Goal: Book appointment/travel/reservation

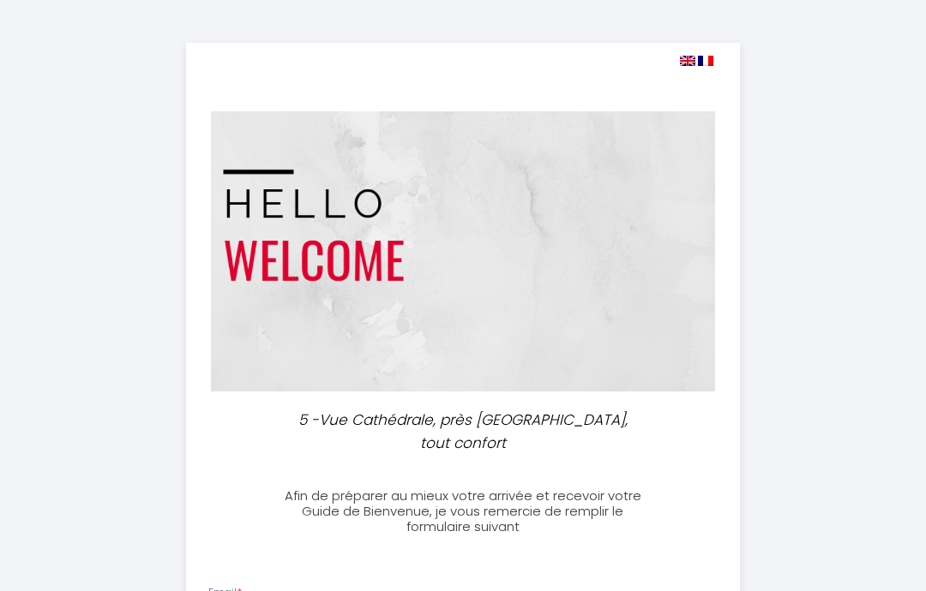
select select
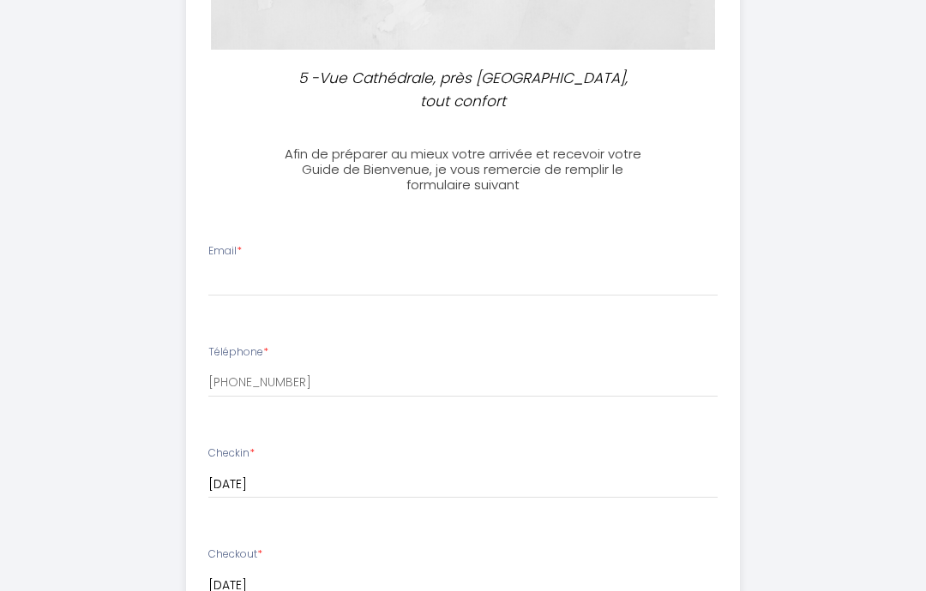
scroll to position [344, 0]
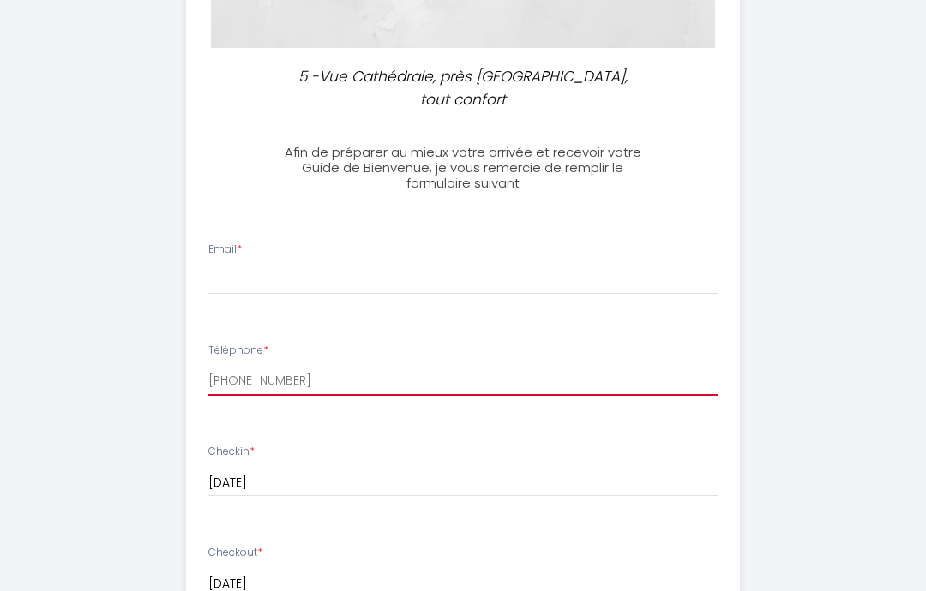
click at [295, 365] on input "[PHONE_NUMBER]" at bounding box center [463, 380] width 510 height 31
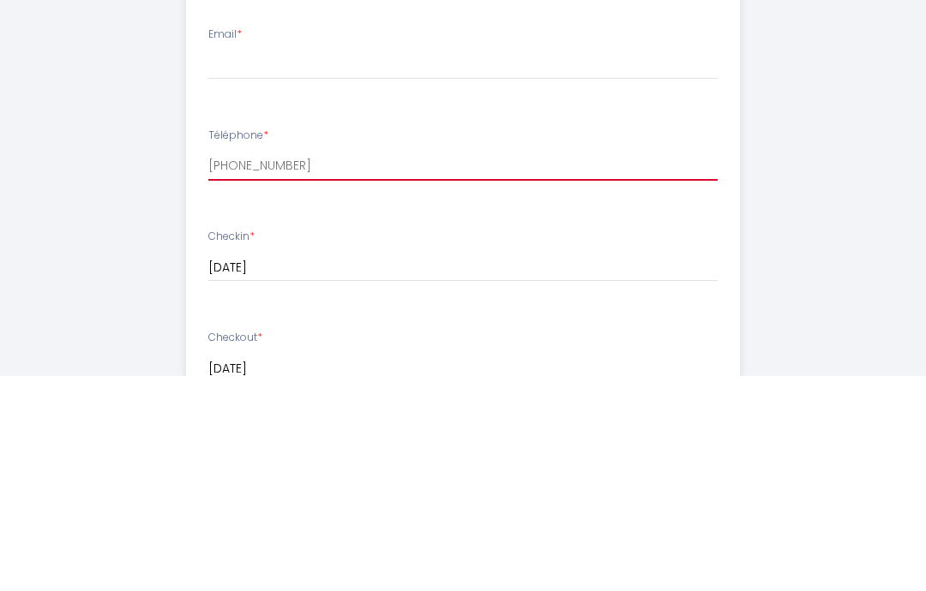
type input "[PHONE_NUMBER]"
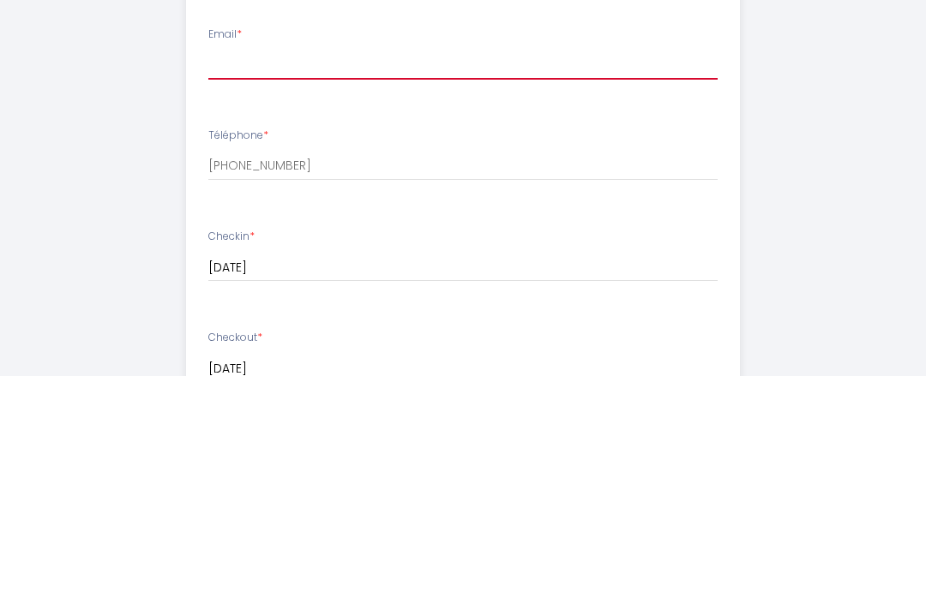
click at [243, 265] on input "Email *" at bounding box center [463, 280] width 510 height 31
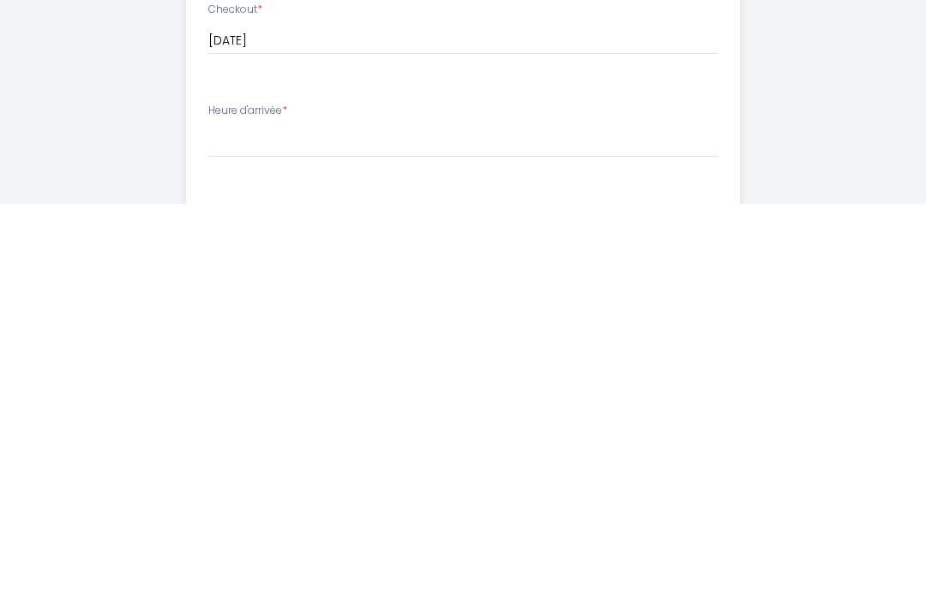
scroll to position [505, 0]
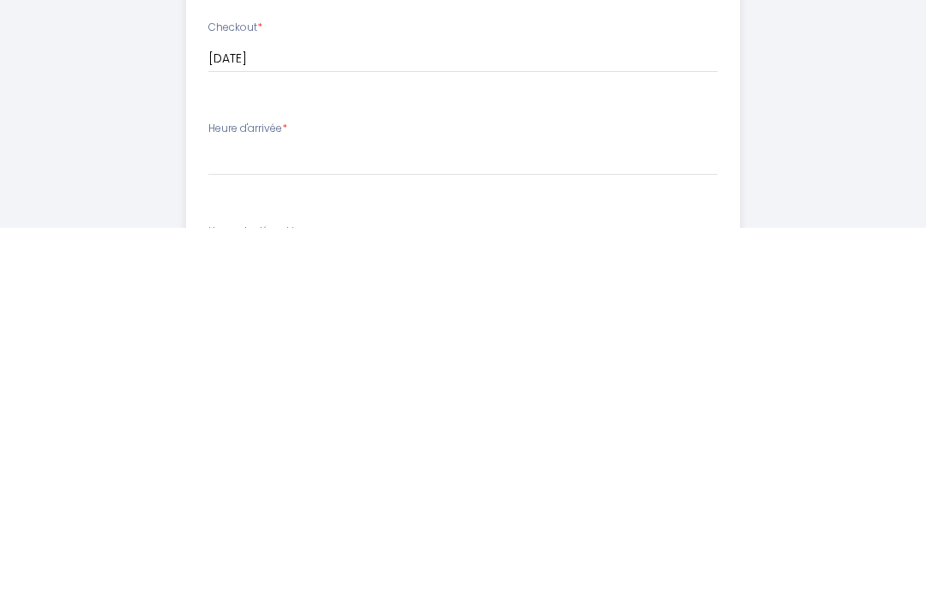
type input "[EMAIL_ADDRESS][DOMAIN_NAME]"
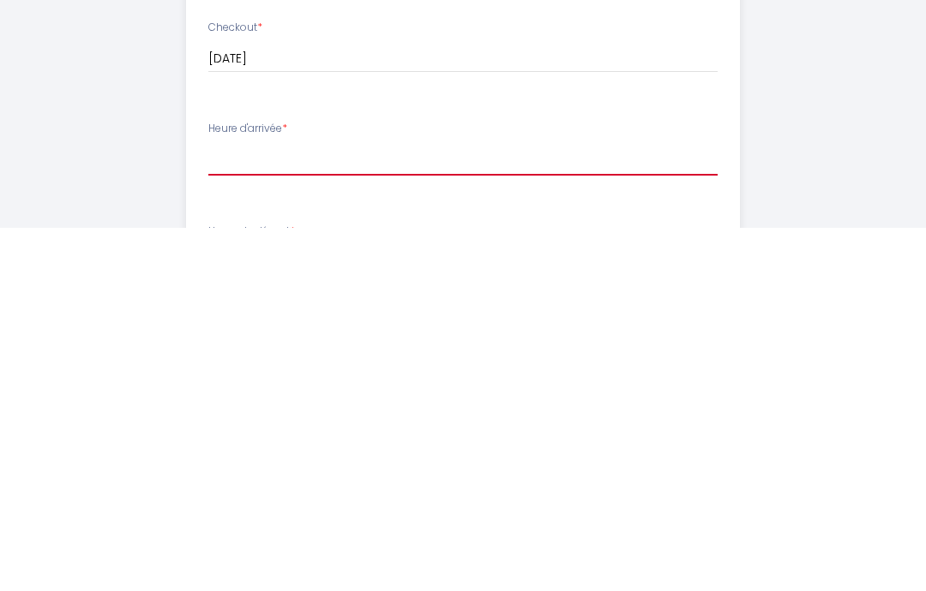
click at [233, 507] on select "16:00 16:30 17:00 17:30 18:00 18:30 19:00 19:30 20:00 20:30 21:00 21:30 22:00 2…" at bounding box center [463, 523] width 510 height 33
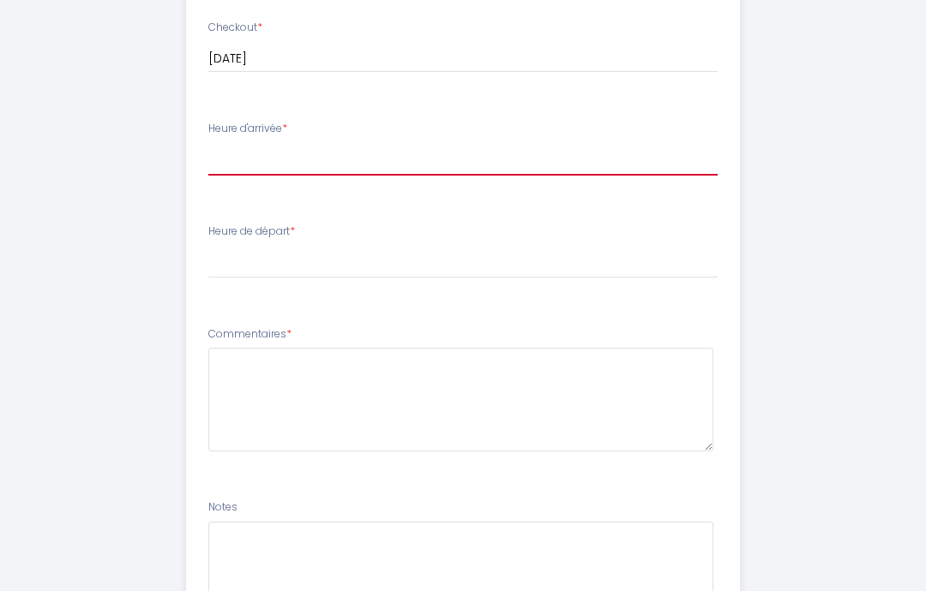
select select "17:30"
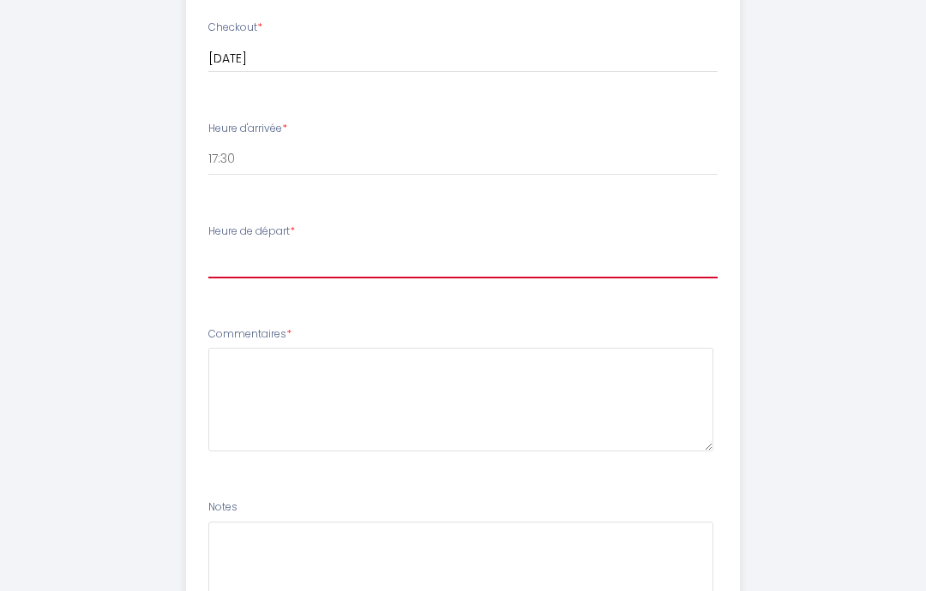
click at [229, 246] on select "00:00 00:30 01:00 01:30 02:00 02:30 03:00 03:30 04:00 04:30 05:00 05:30 06:00 0…" at bounding box center [463, 262] width 510 height 33
select select "08:00"
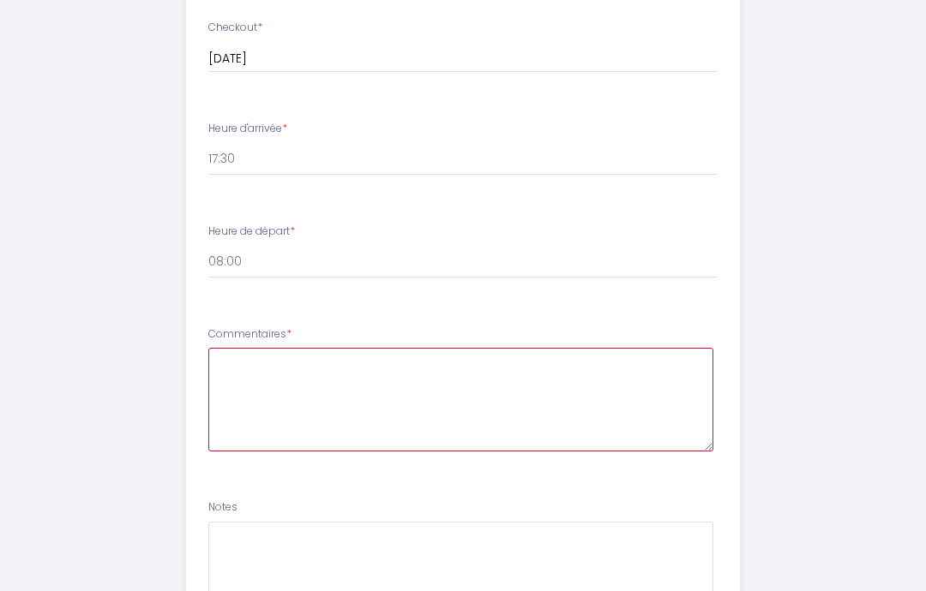
click at [241, 348] on textarea at bounding box center [461, 400] width 506 height 104
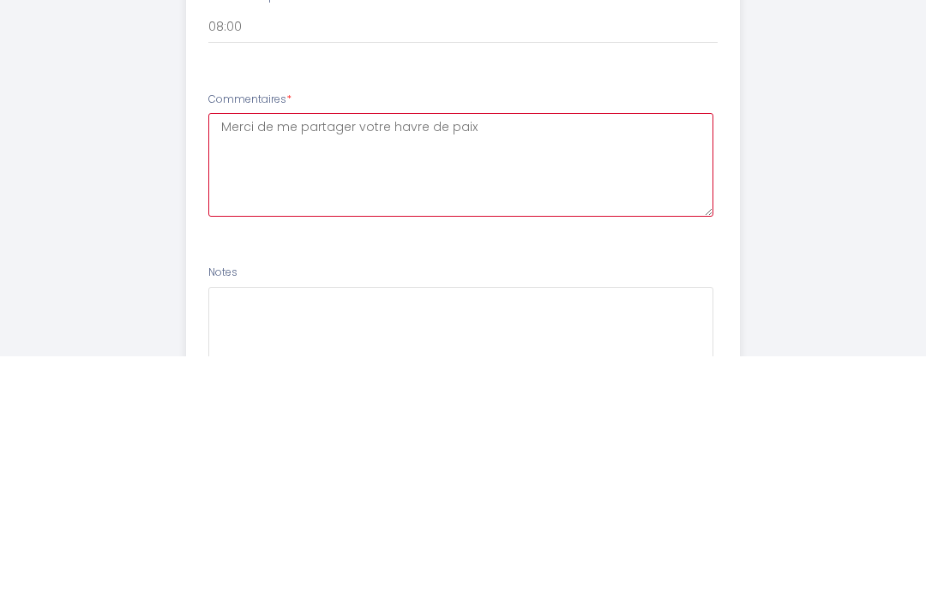
type textarea "Merci de me partager votre havre de paix."
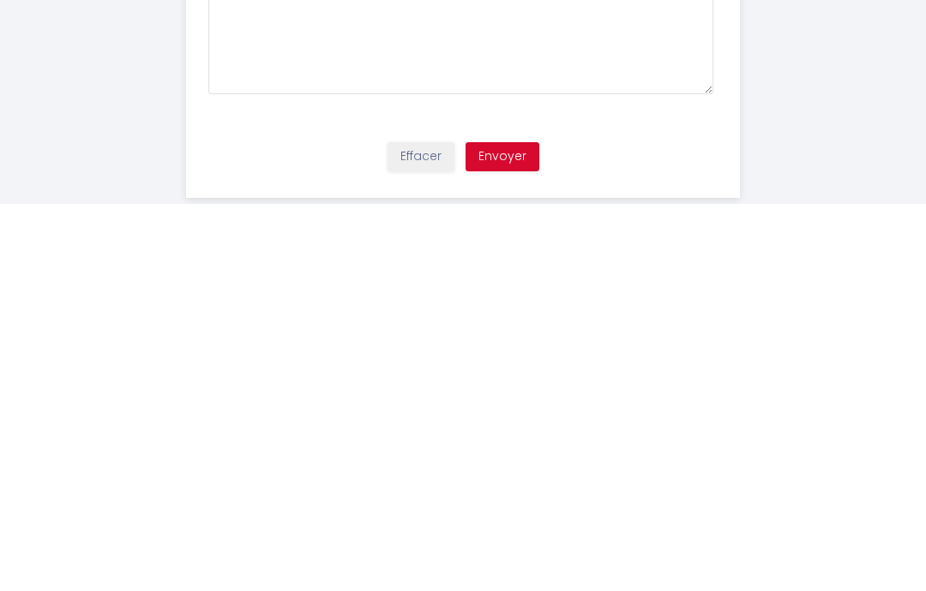
scroll to position [1019, 0]
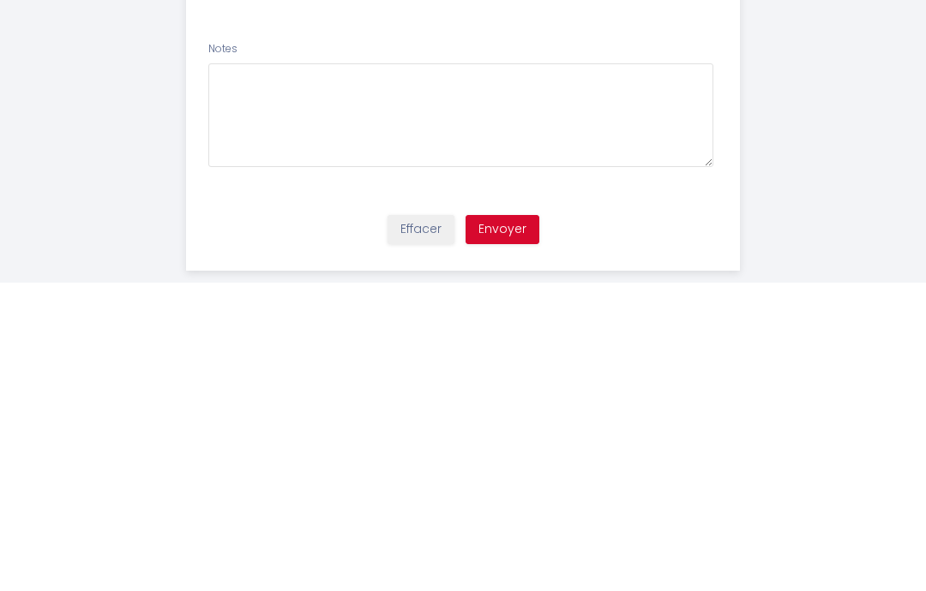
click at [509, 524] on button "Envoyer" at bounding box center [502, 538] width 74 height 29
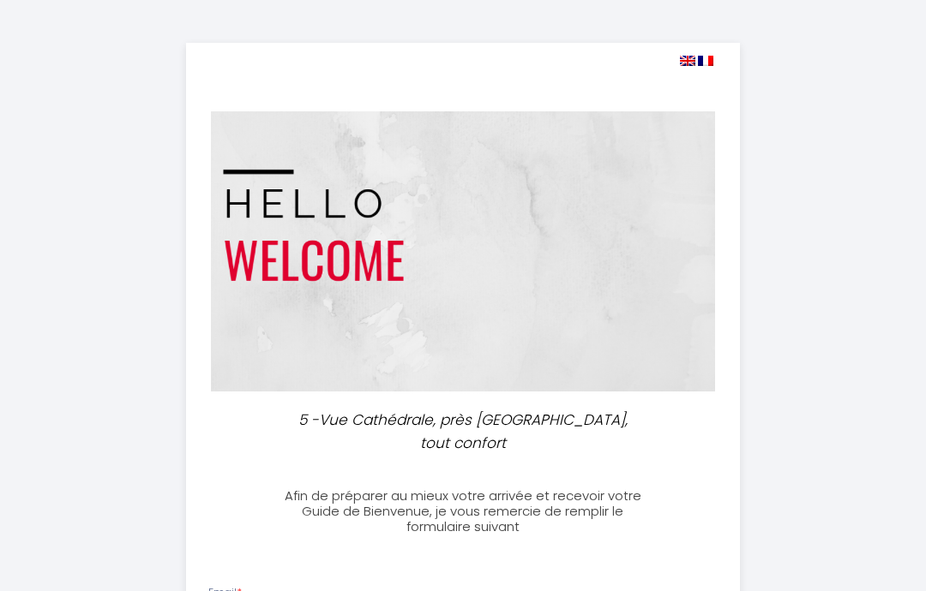
scroll to position [69, 0]
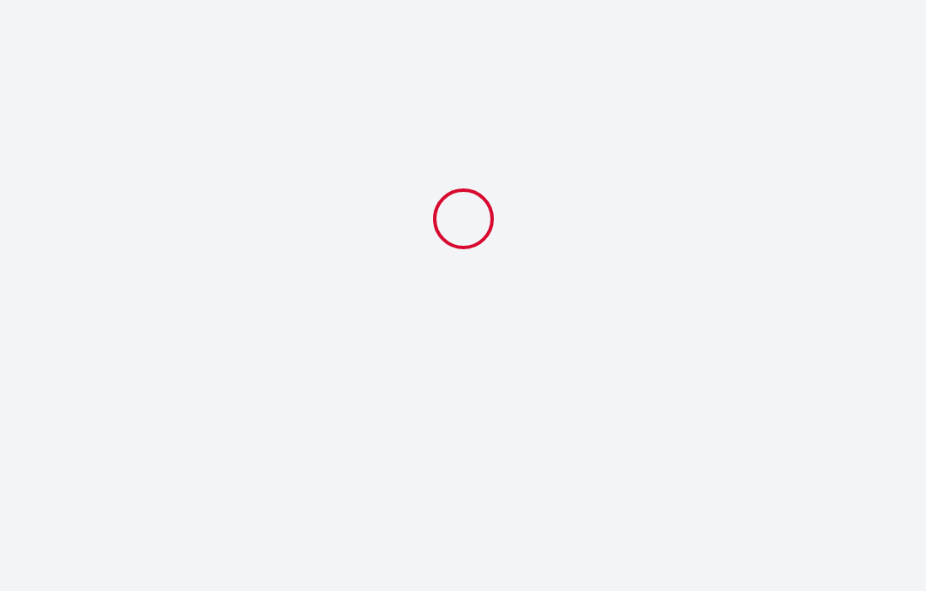
select select "17:30"
select select "08:00"
